Goal: Task Accomplishment & Management: Use online tool/utility

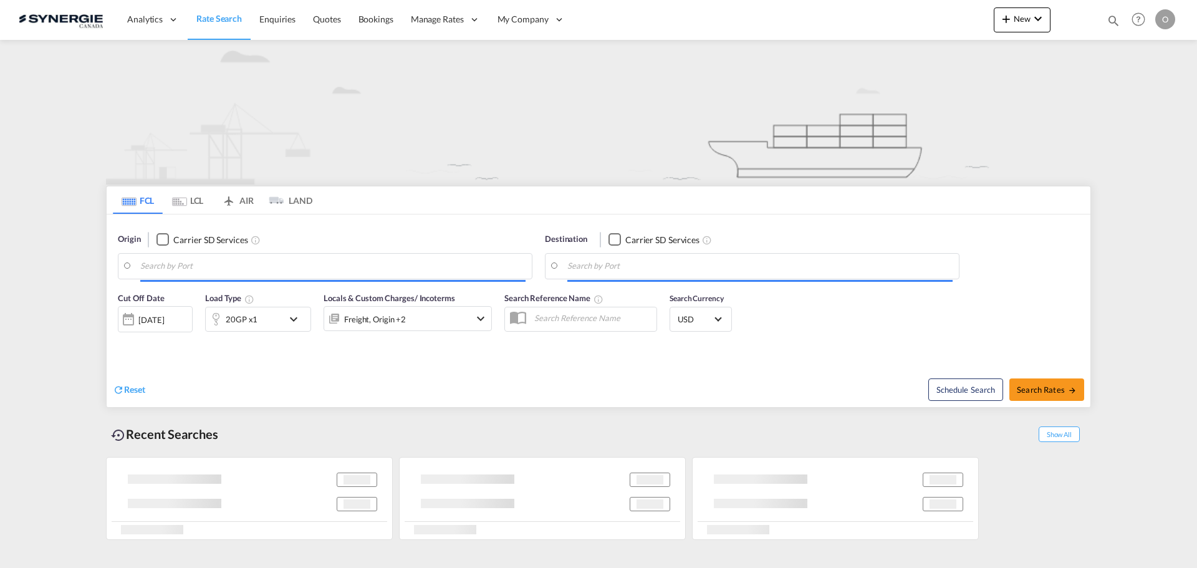
click at [957, 22] on md-icon "icon-magnify" at bounding box center [1113, 21] width 14 height 14
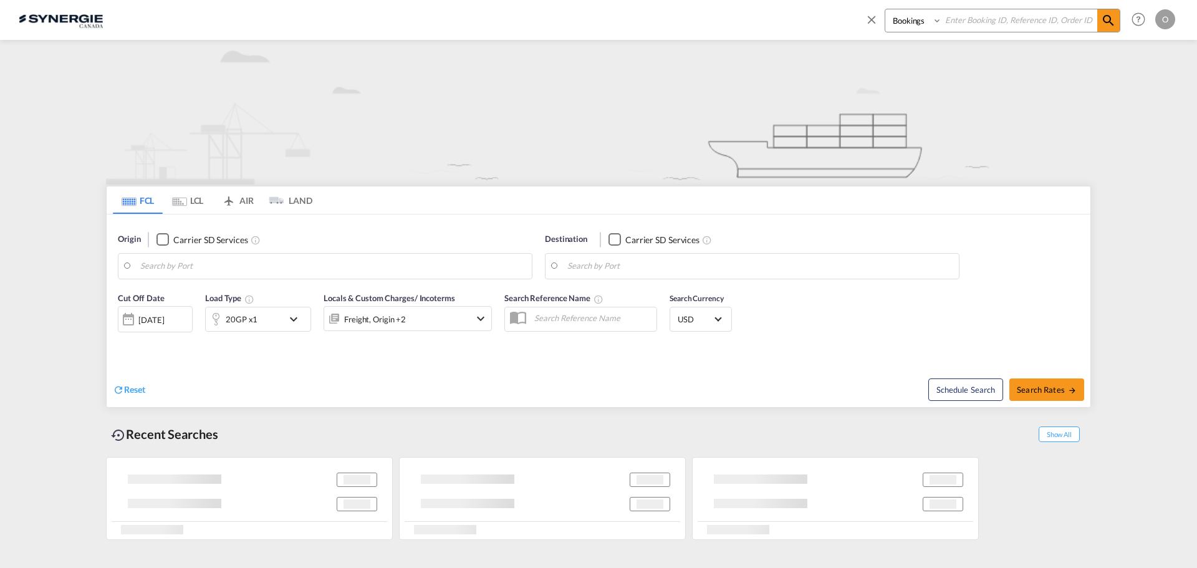
type input "Saskatoon, SK, CASAK"
type input "Navegantes, BRNVT"
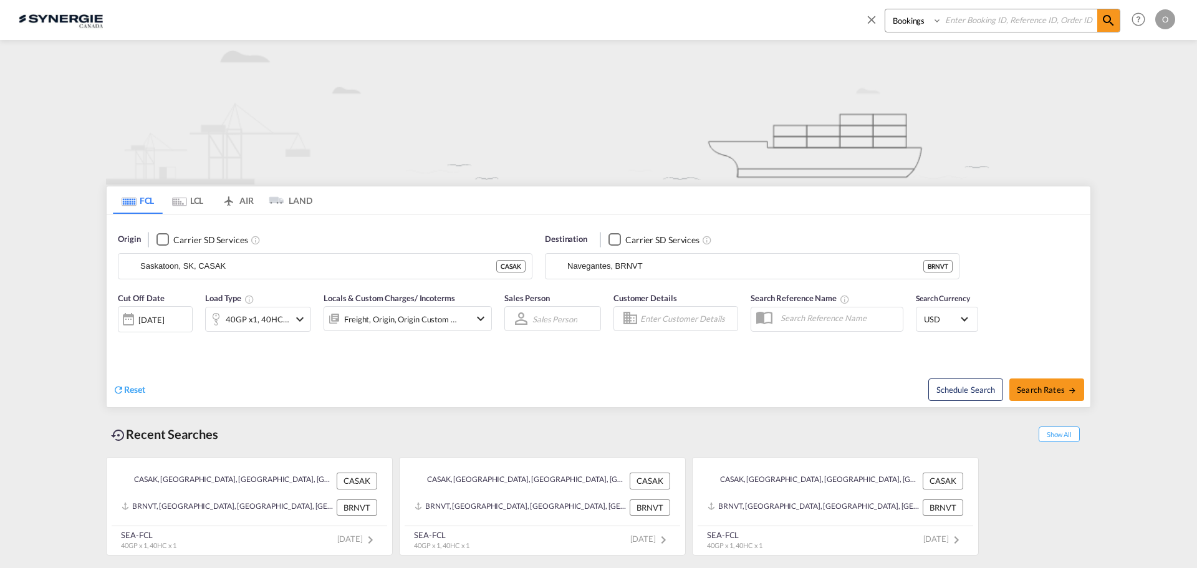
click at [909, 21] on select "Bookings Quotes Enquiries" at bounding box center [914, 20] width 59 height 22
select select "Quotes"
click at [885, 9] on select "Bookings Quotes Enquiries" at bounding box center [914, 20] width 59 height 22
click at [957, 23] on input at bounding box center [1019, 20] width 155 height 22
paste input "SYC000014619"
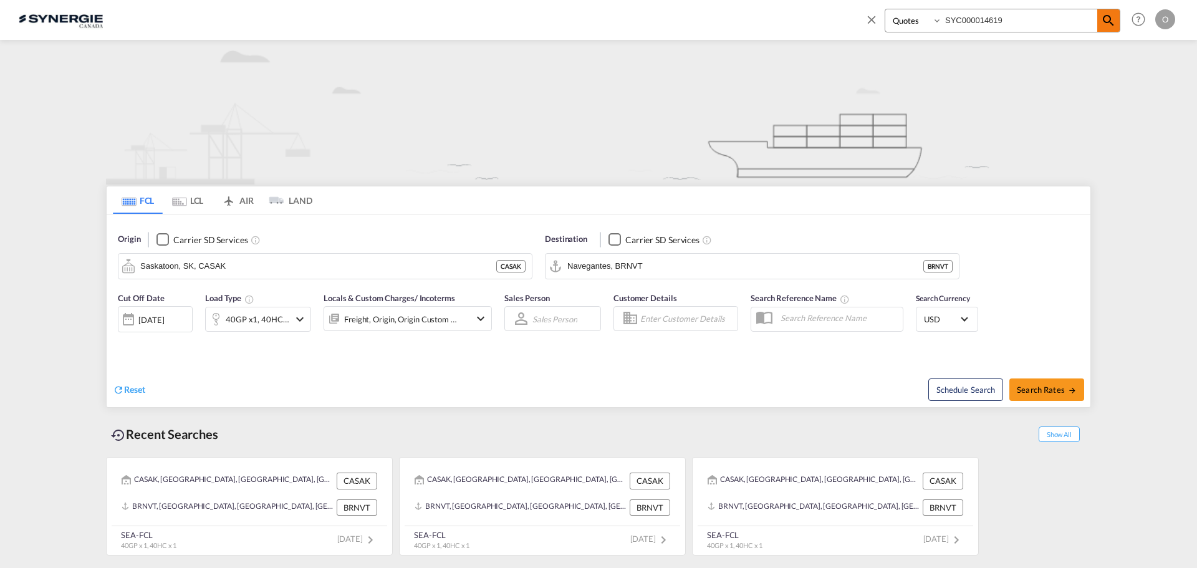
type input "SYC000014619"
click at [957, 20] on md-icon "icon-magnify" at bounding box center [1108, 20] width 15 height 15
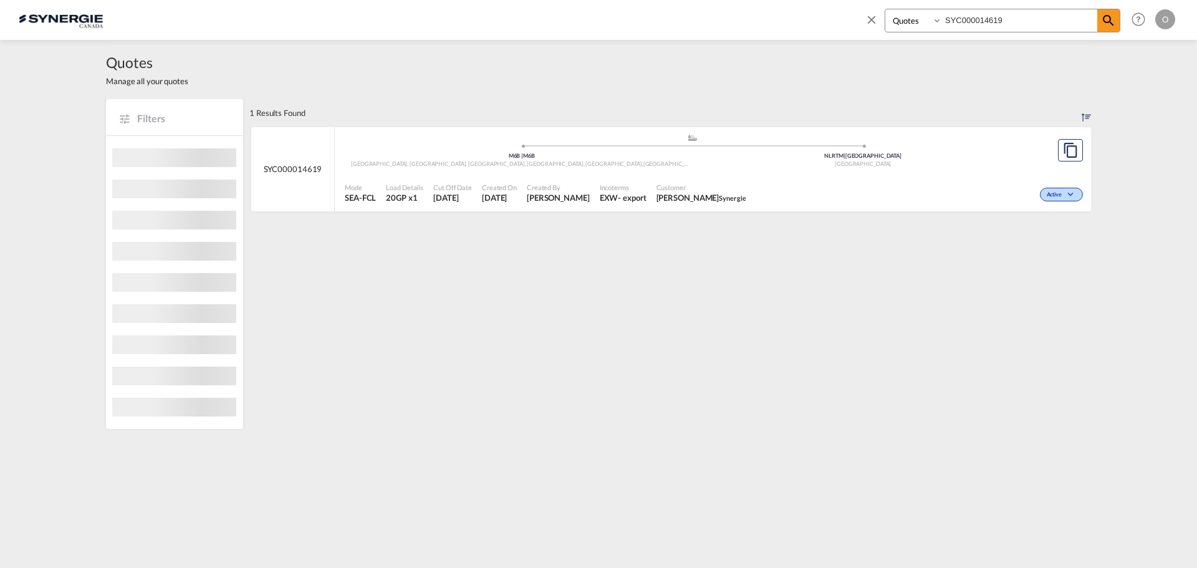
click at [719, 197] on span "Synergie" at bounding box center [732, 198] width 27 height 8
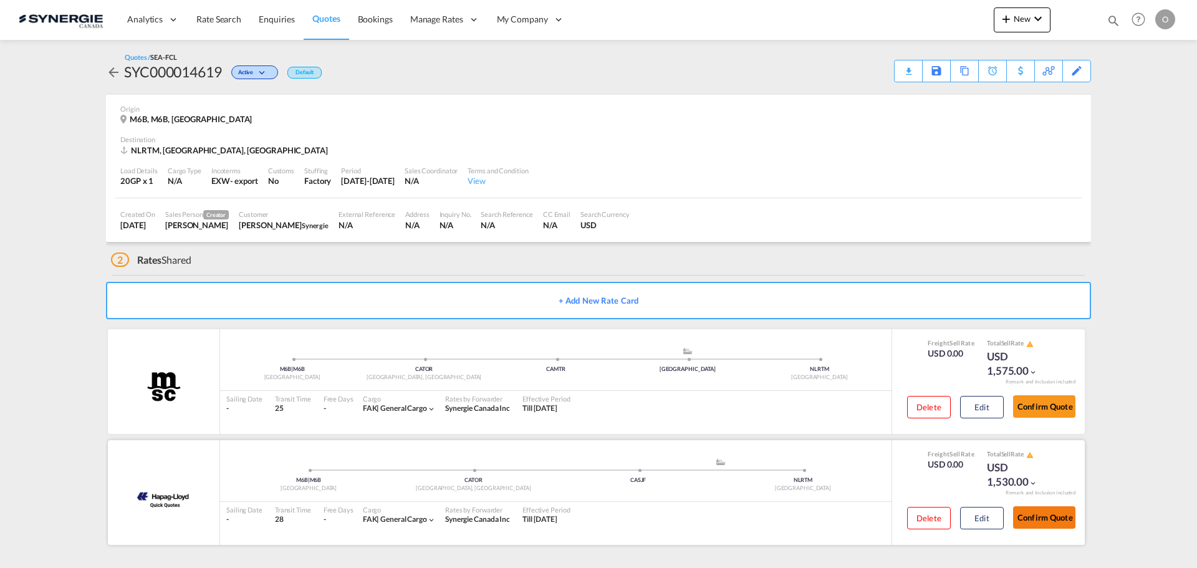
click at [1048, 521] on button "Confirm Quote" at bounding box center [1044, 517] width 62 height 22
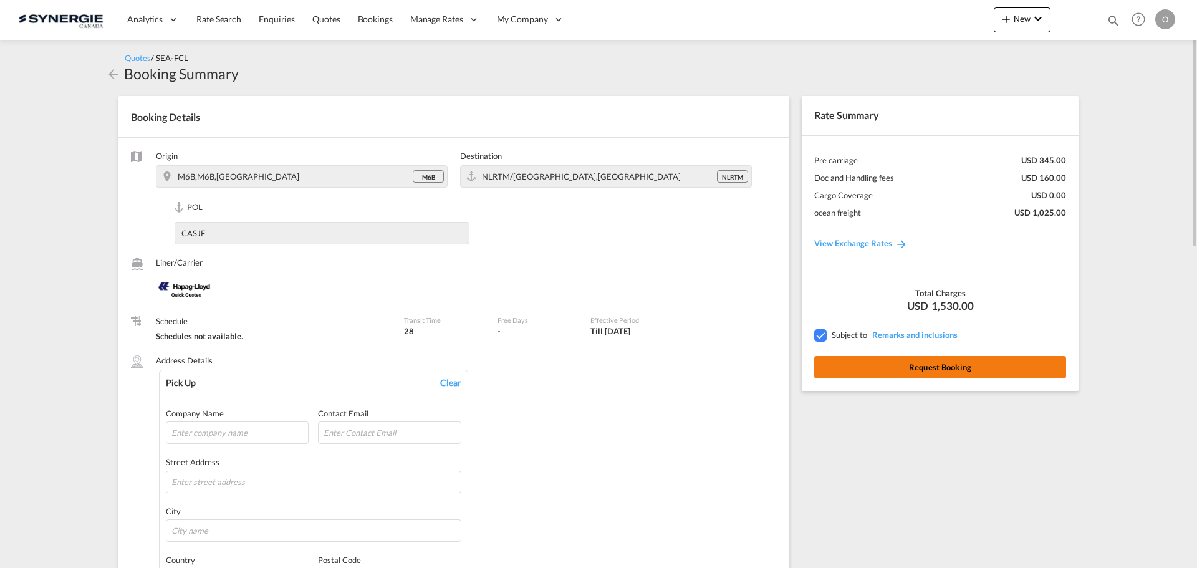
click at [954, 369] on button "Request Booking" at bounding box center [940, 367] width 252 height 22
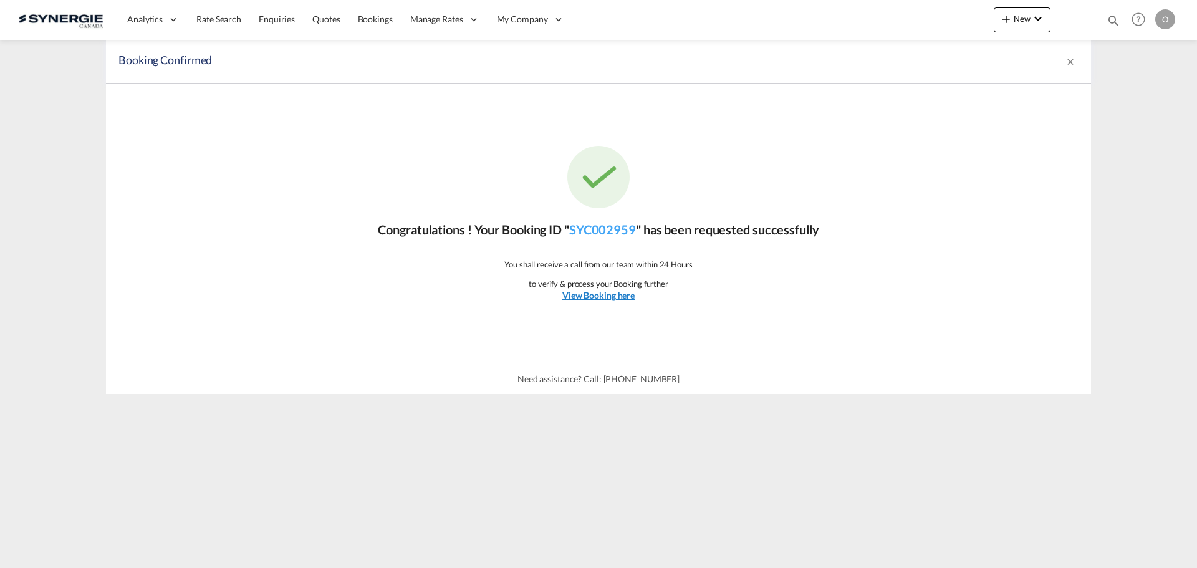
click at [617, 295] on u "View Booking here" at bounding box center [598, 295] width 72 height 11
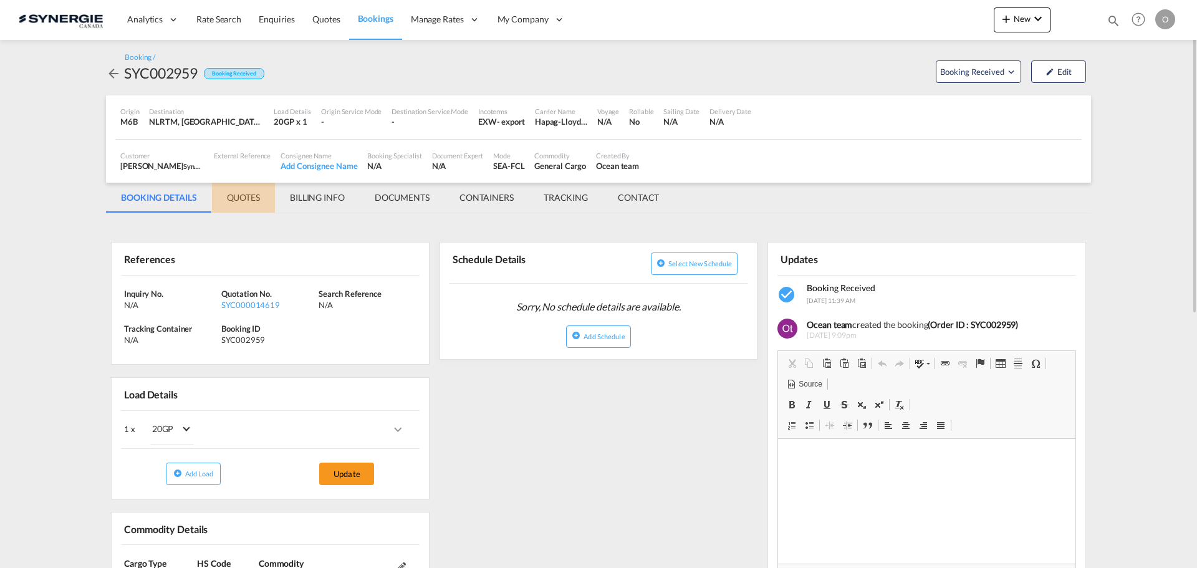
click at [242, 193] on md-tab-item "QUOTES" at bounding box center [243, 198] width 63 height 30
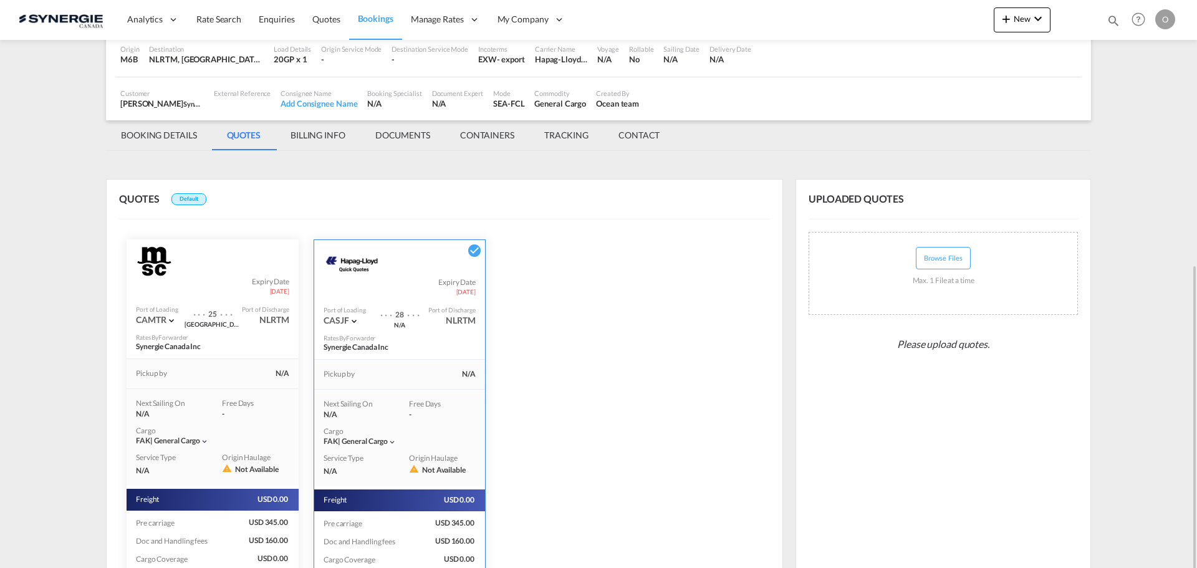
scroll to position [187, 0]
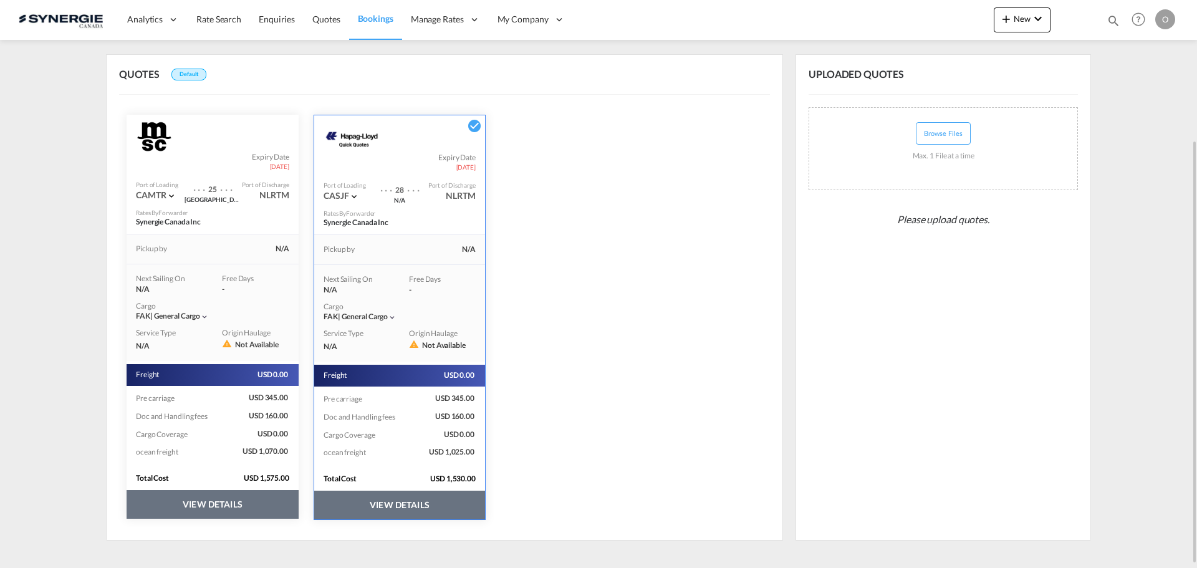
click at [408, 512] on button "VIEW DETAILS" at bounding box center [399, 505] width 171 height 29
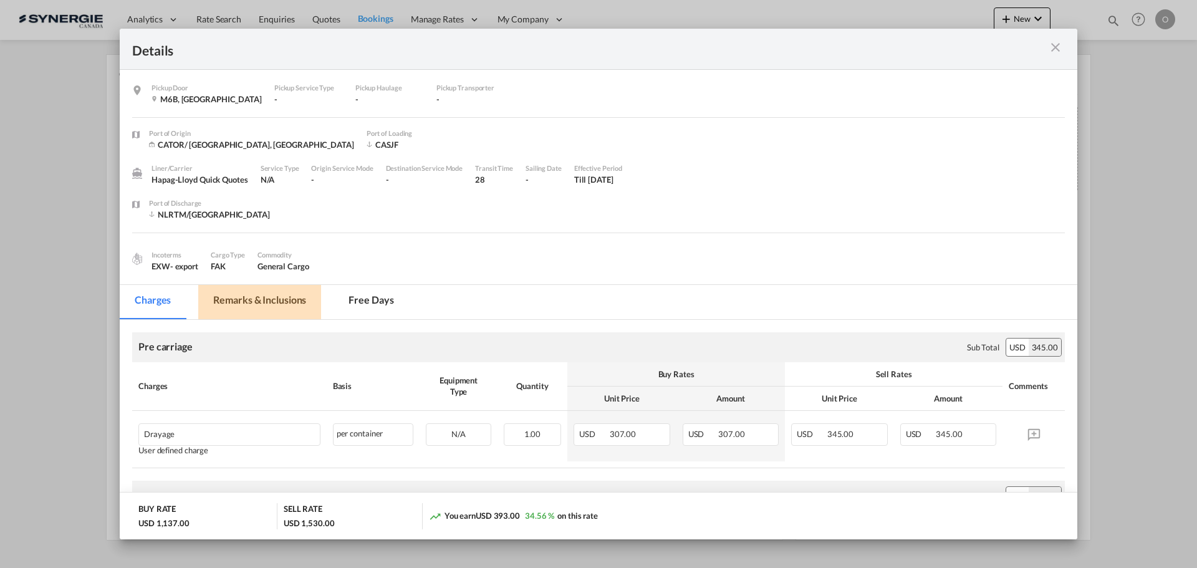
click at [274, 295] on md-tab-item "Remarks & Inclusions" at bounding box center [259, 302] width 123 height 34
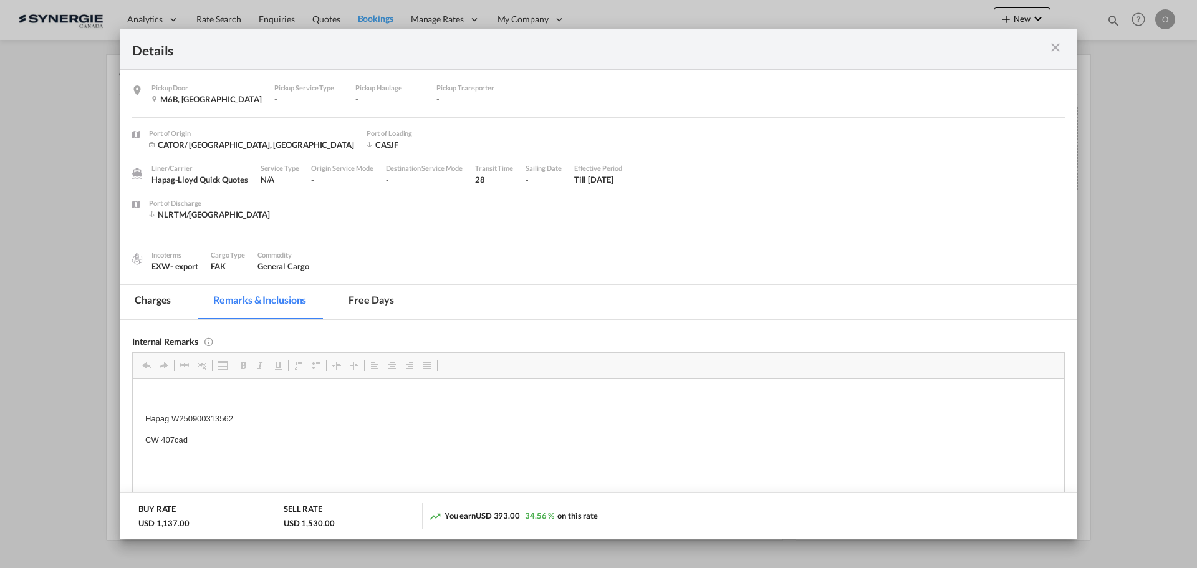
scroll to position [12, 0]
click at [217, 418] on body "Hapag W250900313562 CW 407cad" at bounding box center [598, 448] width 906 height 140
click at [219, 405] on p "Hapag W250900313562" at bounding box center [598, 406] width 906 height 13
copy p "W250900313562"
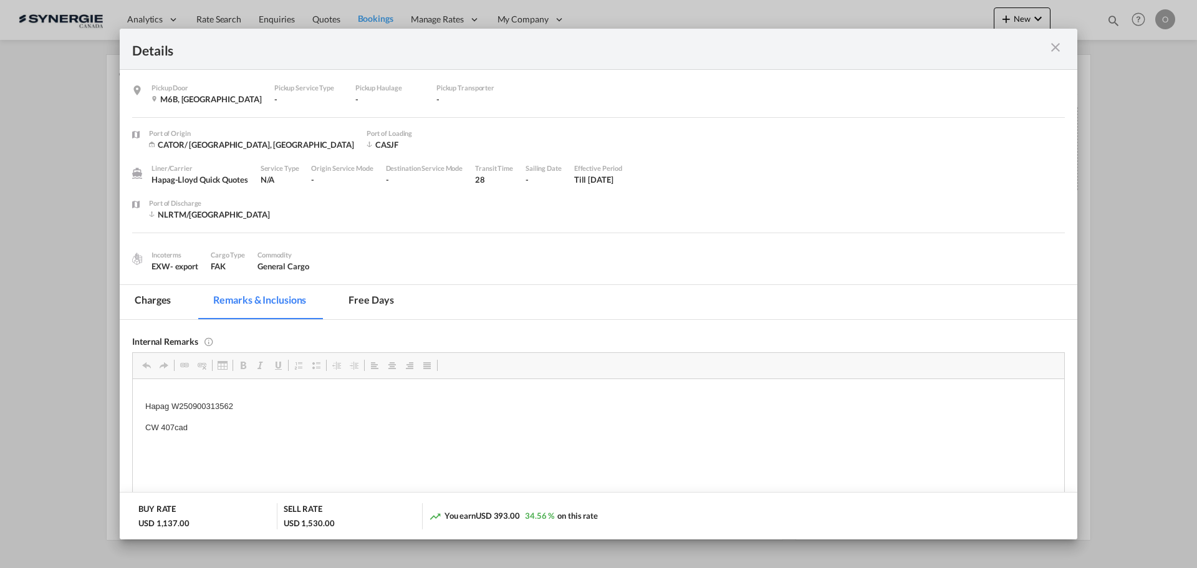
click at [204, 409] on p "Hapag W250900313562" at bounding box center [598, 406] width 906 height 13
copy p "W250900313562"
